Goal: Find specific page/section: Find specific page/section

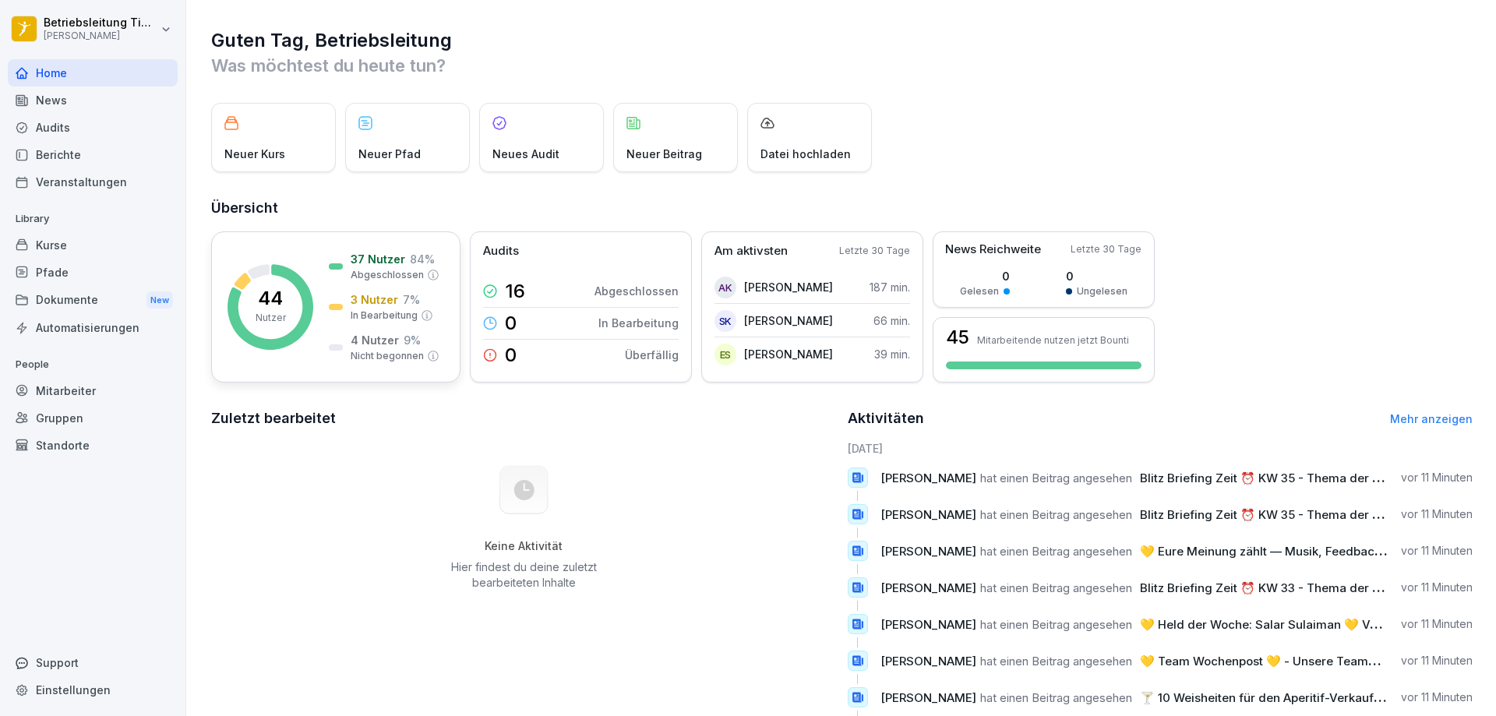
click at [265, 302] on p "44" at bounding box center [270, 298] width 25 height 19
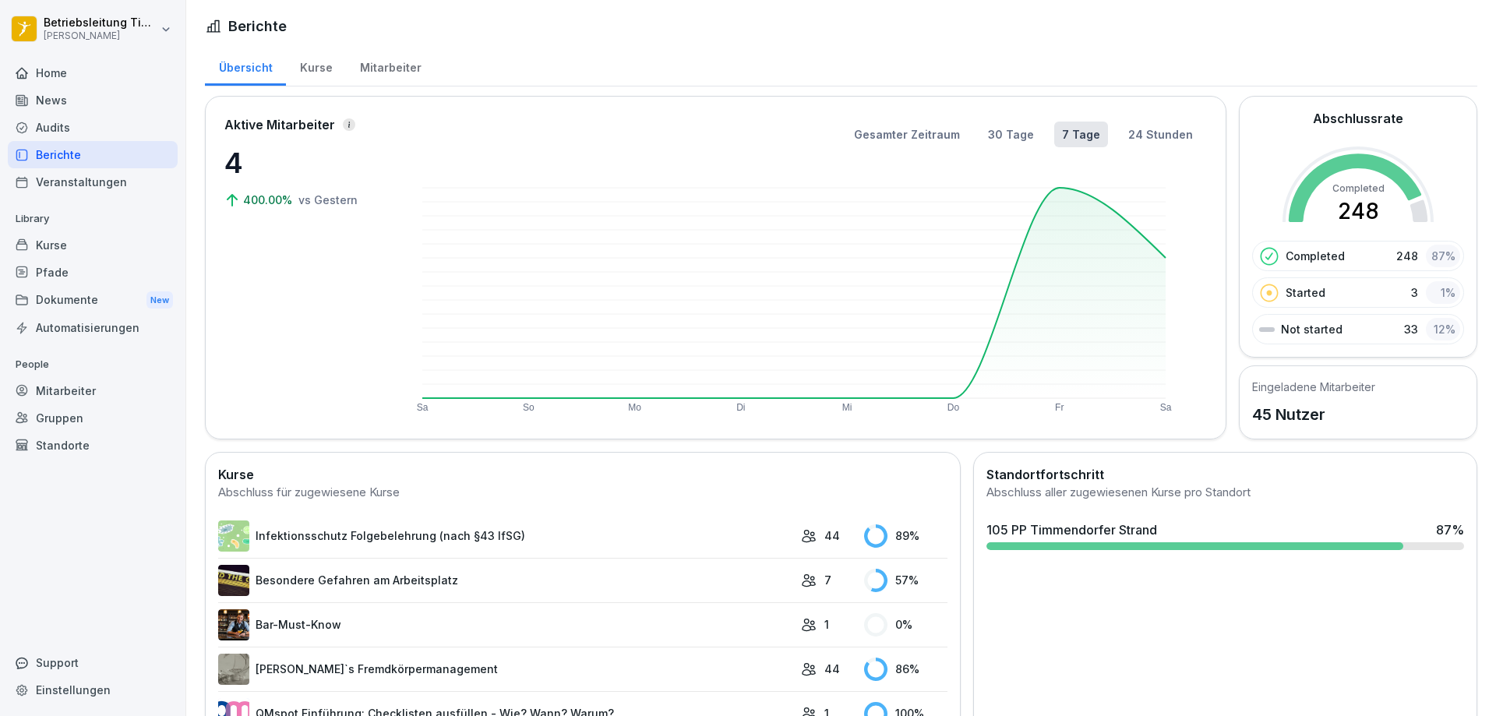
click at [303, 62] on div "Kurse" at bounding box center [316, 66] width 60 height 40
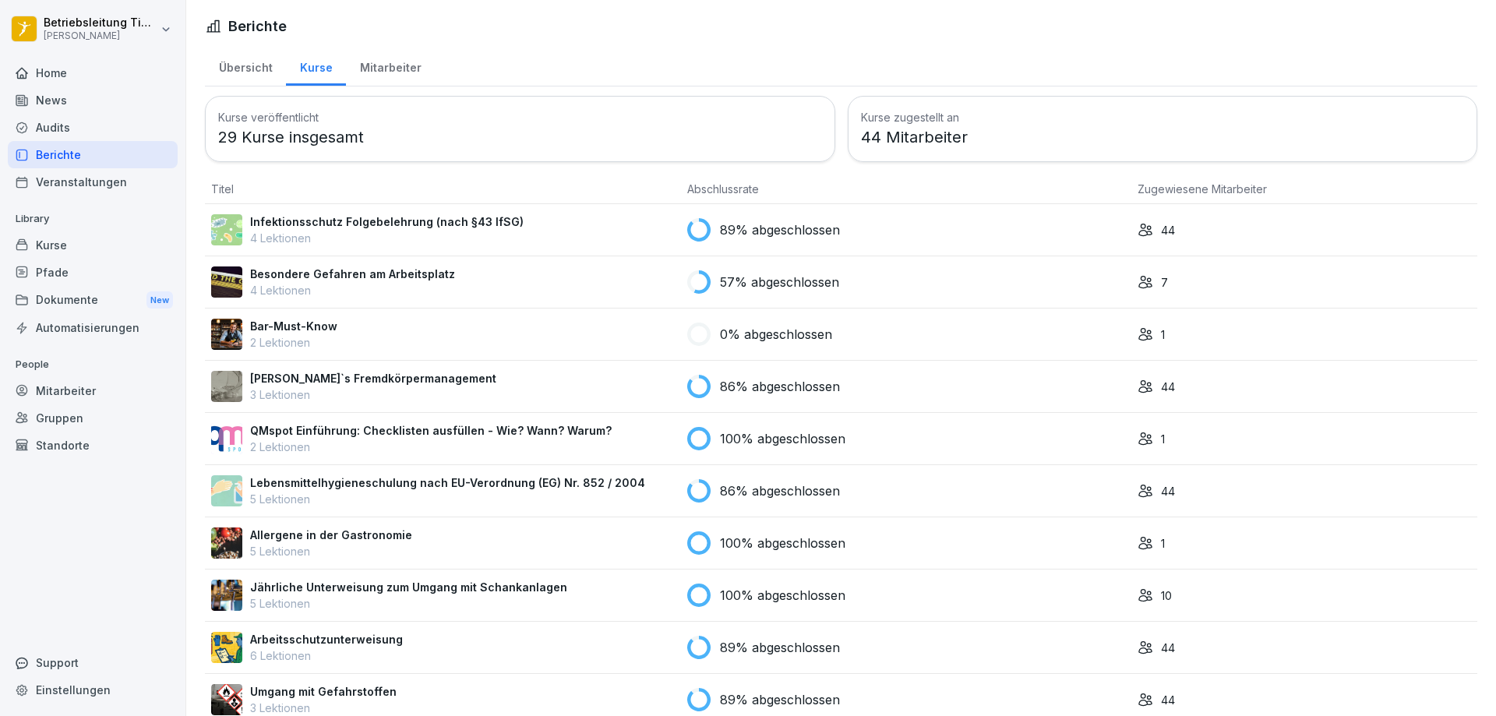
click at [305, 274] on p "Besondere Gefahren am Arbeitsplatz" at bounding box center [352, 274] width 205 height 16
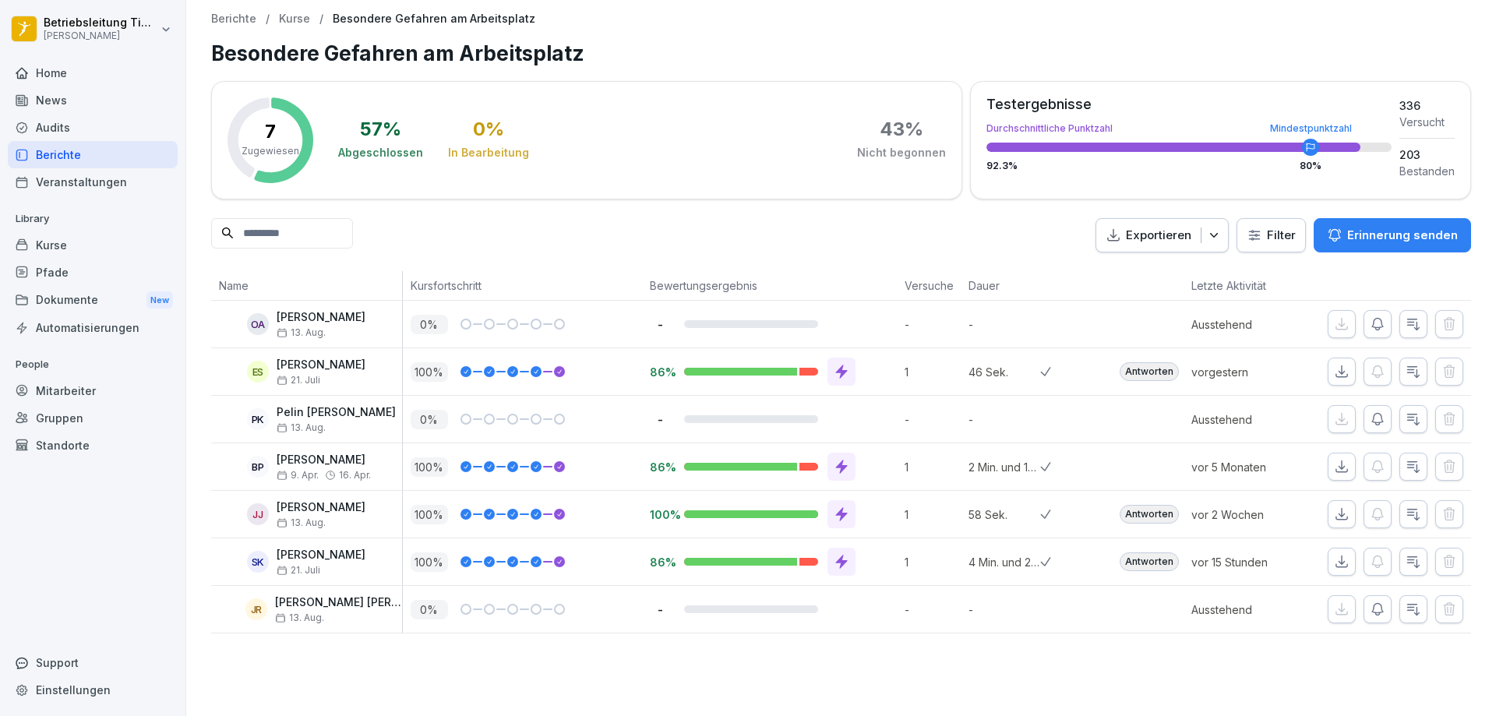
click at [287, 19] on p "Kurse" at bounding box center [294, 18] width 31 height 13
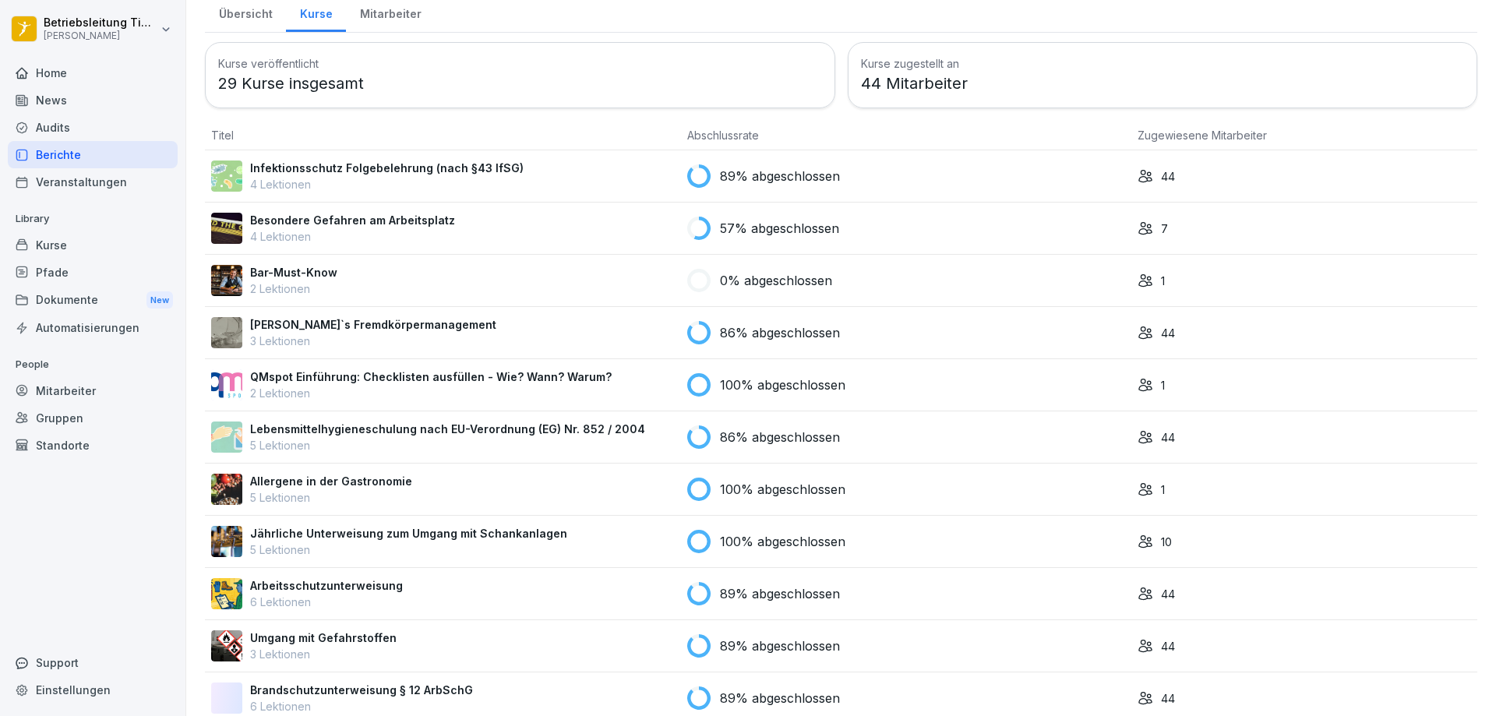
scroll to position [86, 0]
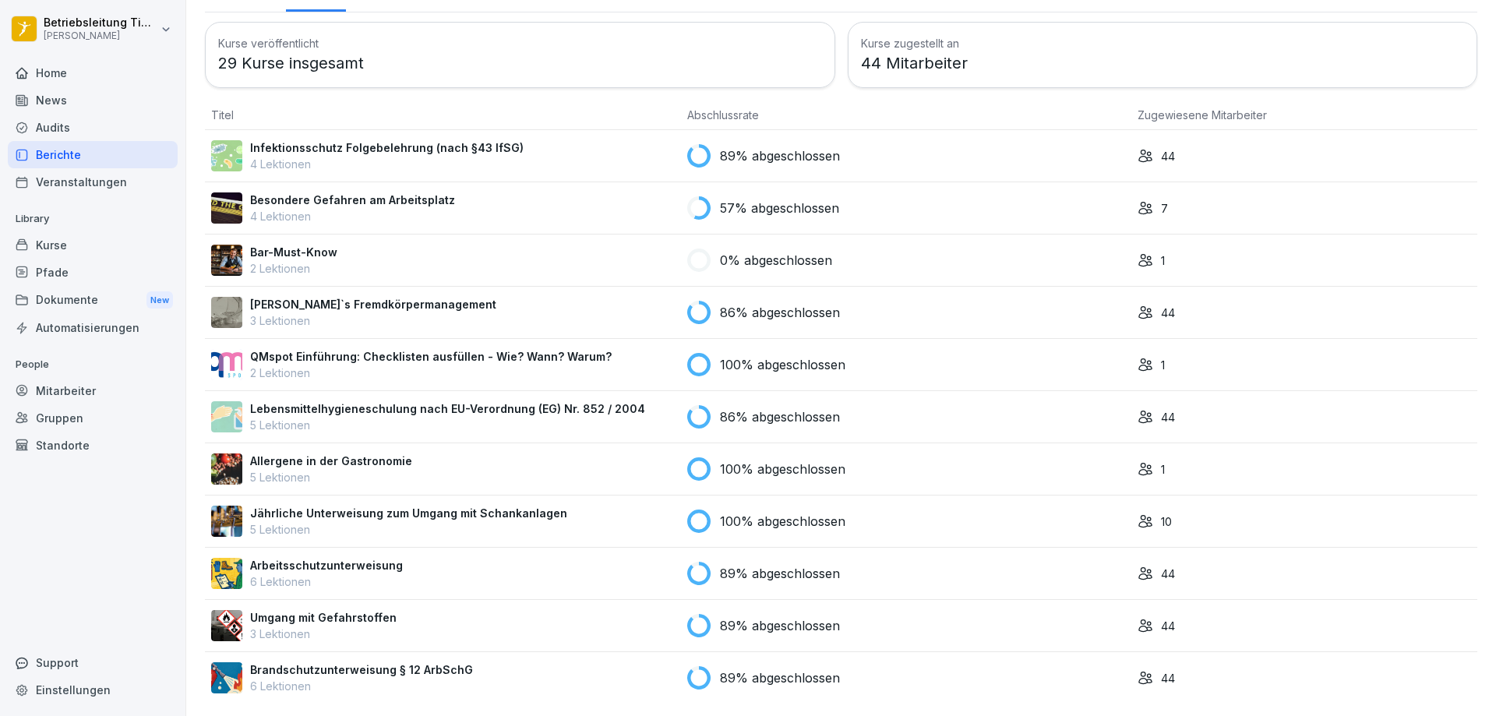
click at [310, 192] on p "Besondere Gefahren am Arbeitsplatz" at bounding box center [352, 200] width 205 height 16
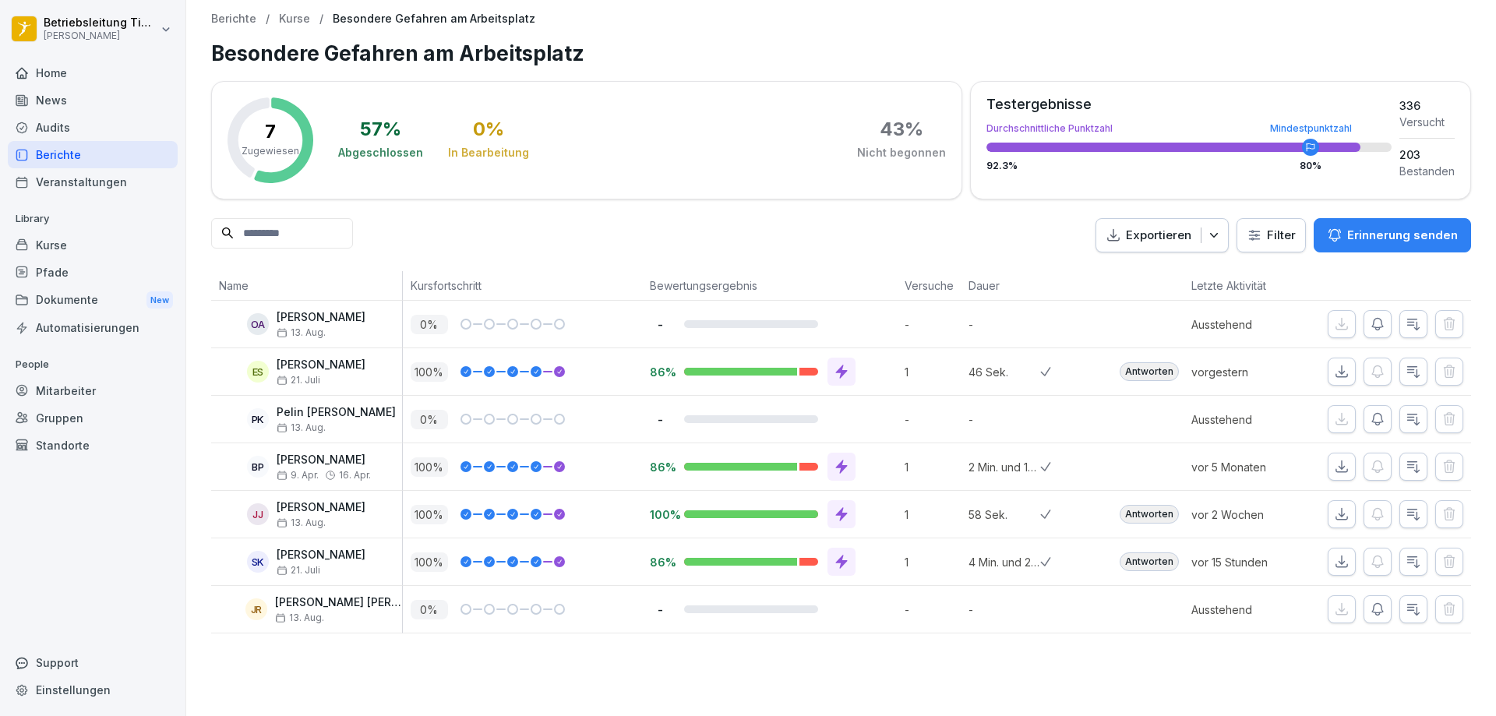
click at [294, 18] on p "Kurse" at bounding box center [294, 18] width 31 height 13
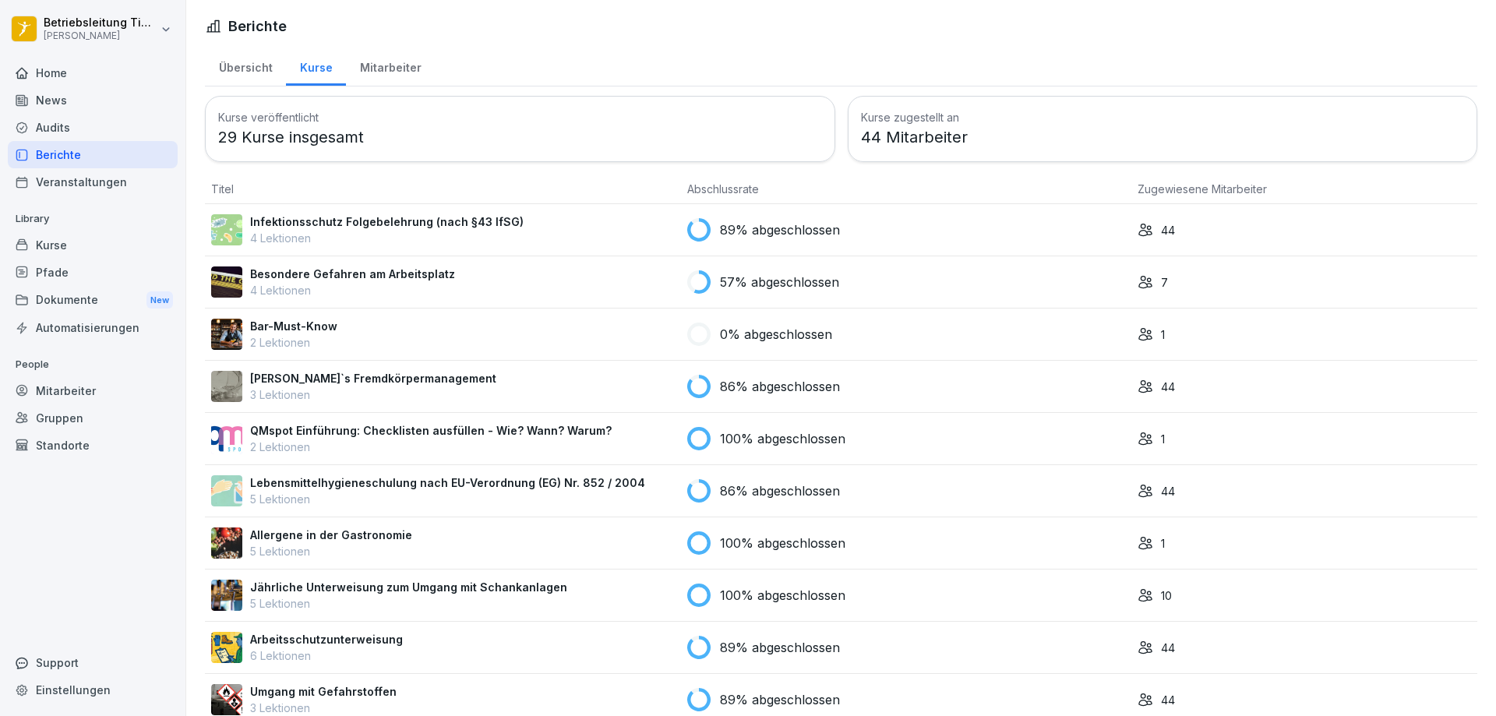
click at [247, 69] on div "Übersicht" at bounding box center [245, 66] width 81 height 40
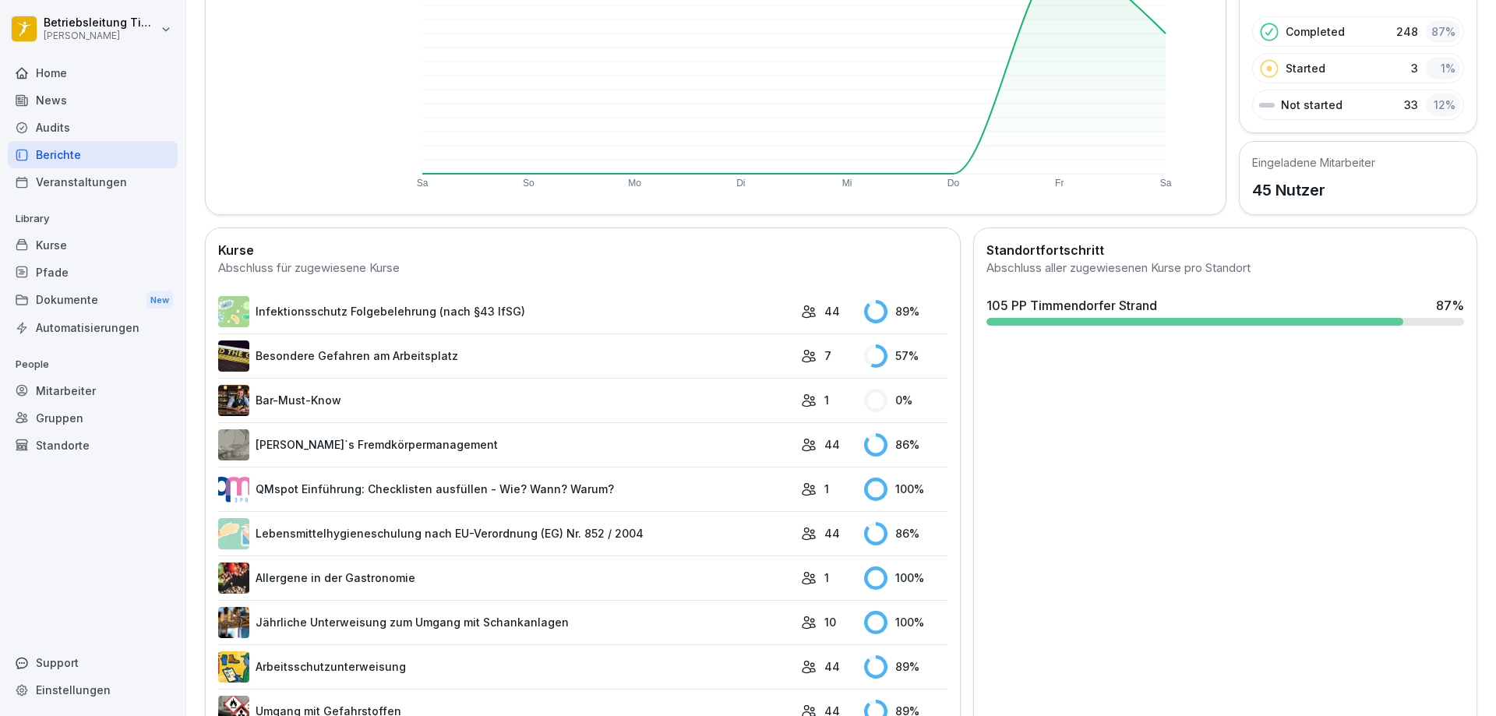
scroll to position [234, 0]
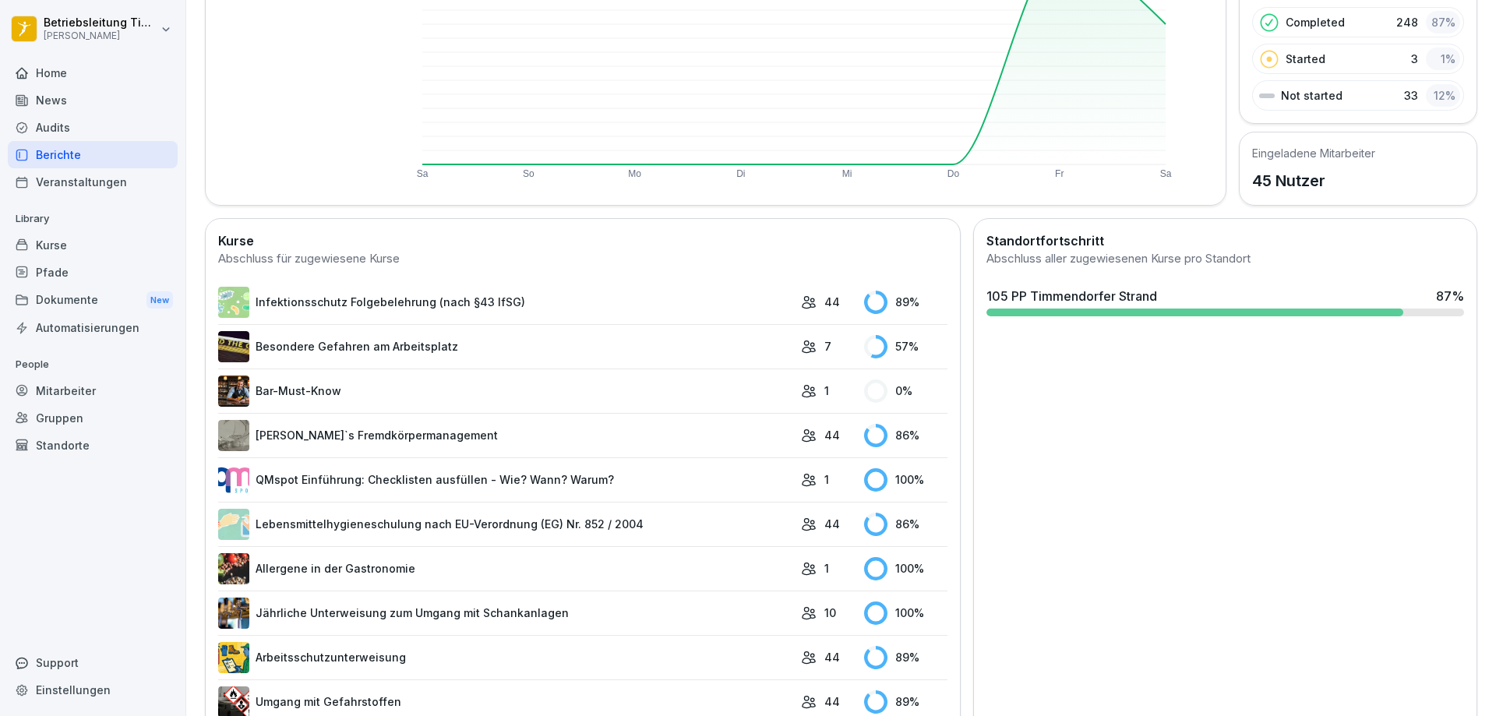
click at [337, 302] on link "Infektionsschutz Folgebelehrung (nach §43 IfSG)" at bounding box center [505, 302] width 575 height 31
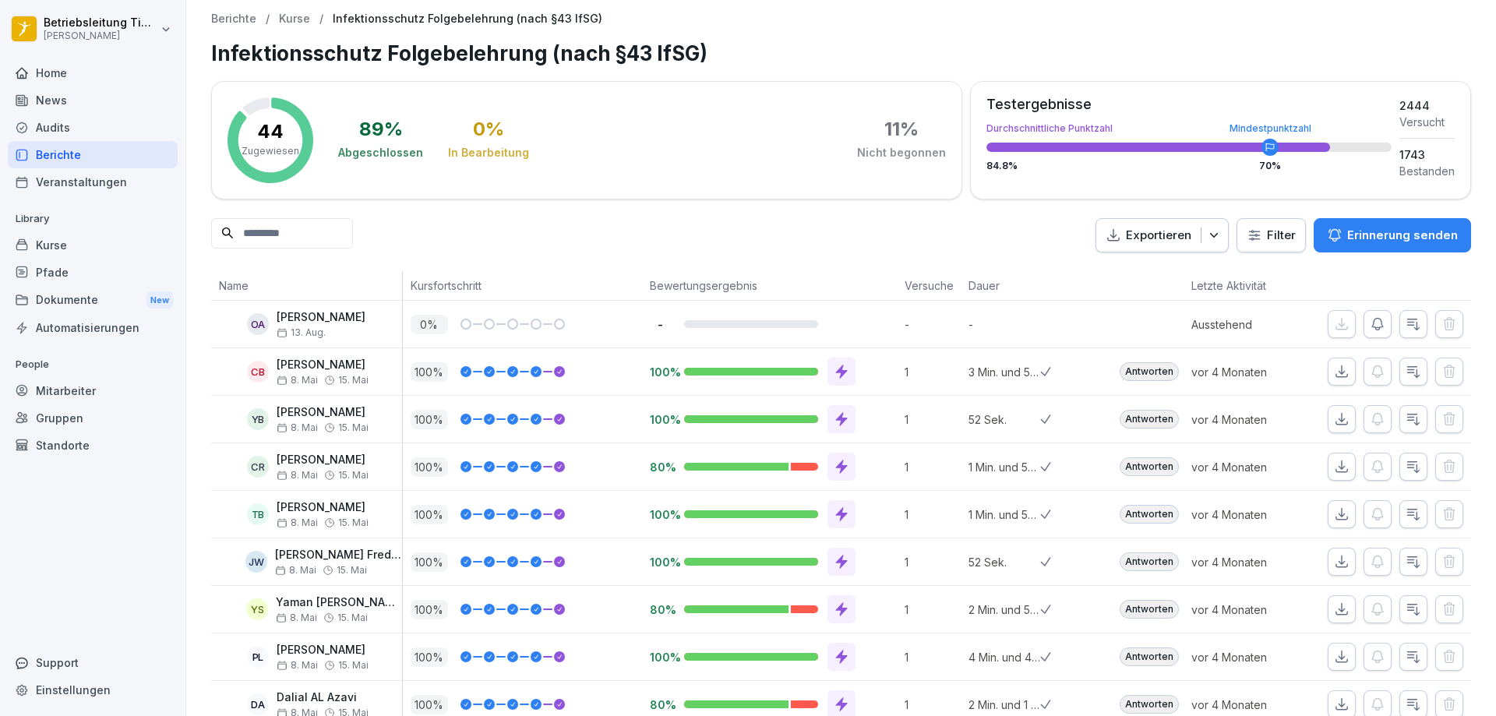
click at [292, 16] on p "Kurse" at bounding box center [294, 18] width 31 height 13
